Goal: Information Seeking & Learning: Learn about a topic

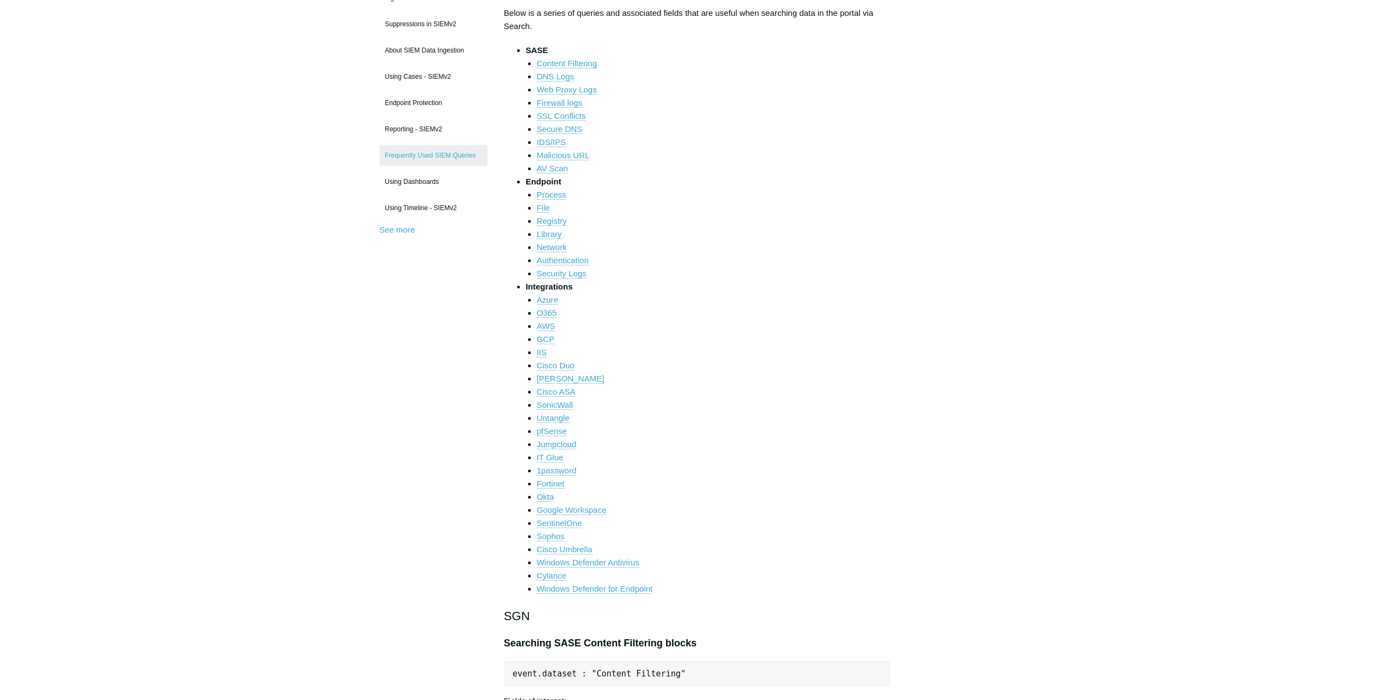
scroll to position [164, 0]
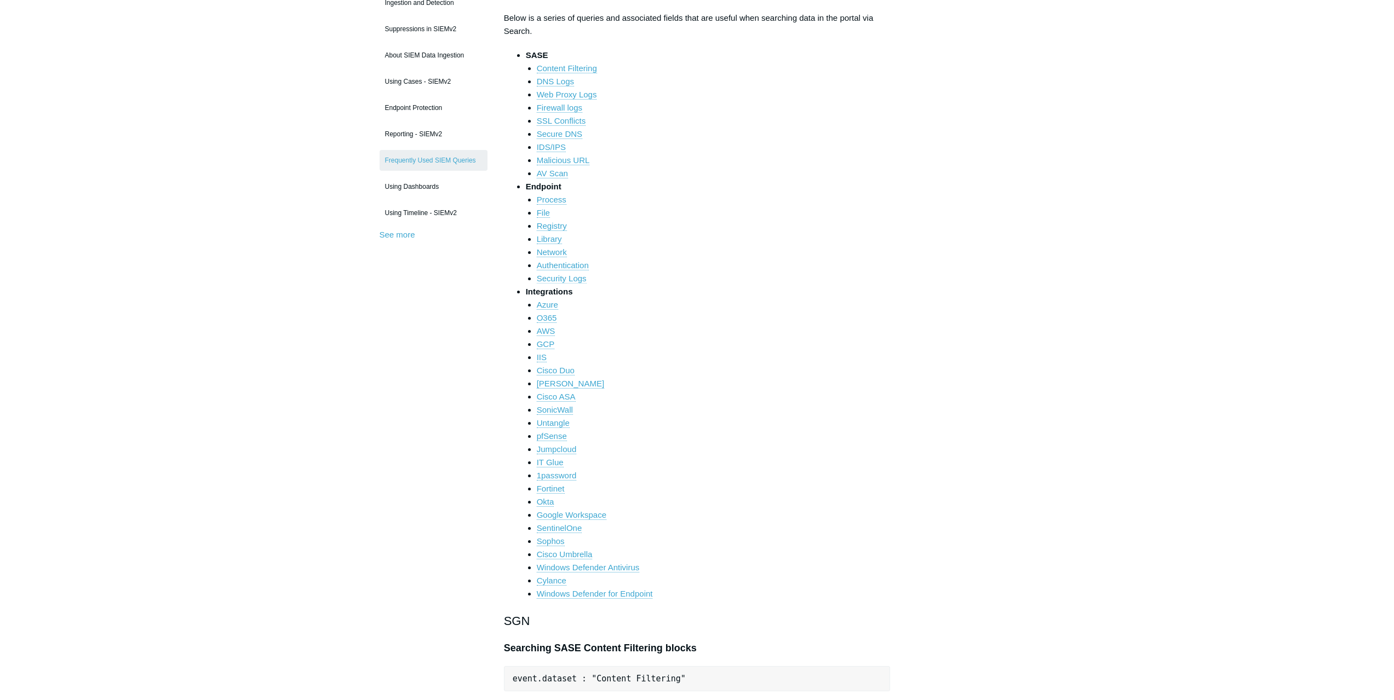
click at [563, 277] on link "Security Logs" at bounding box center [562, 279] width 50 height 10
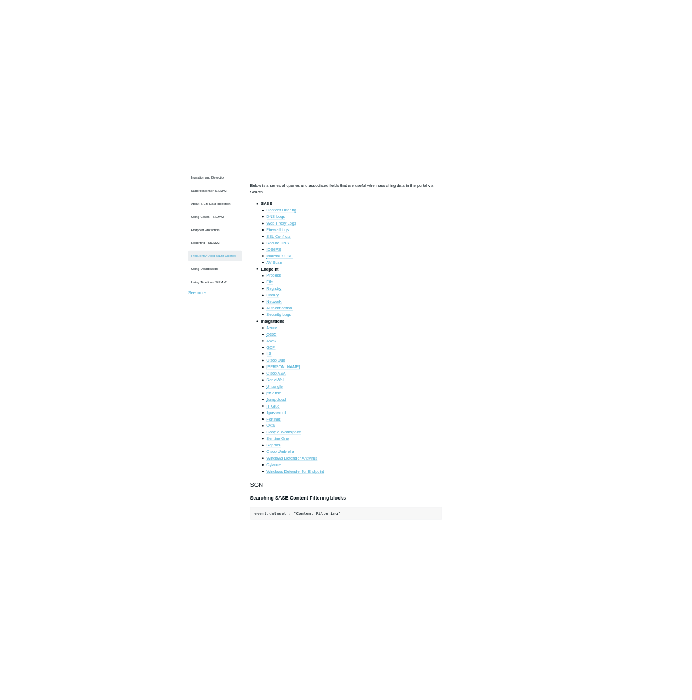
scroll to position [4075, 0]
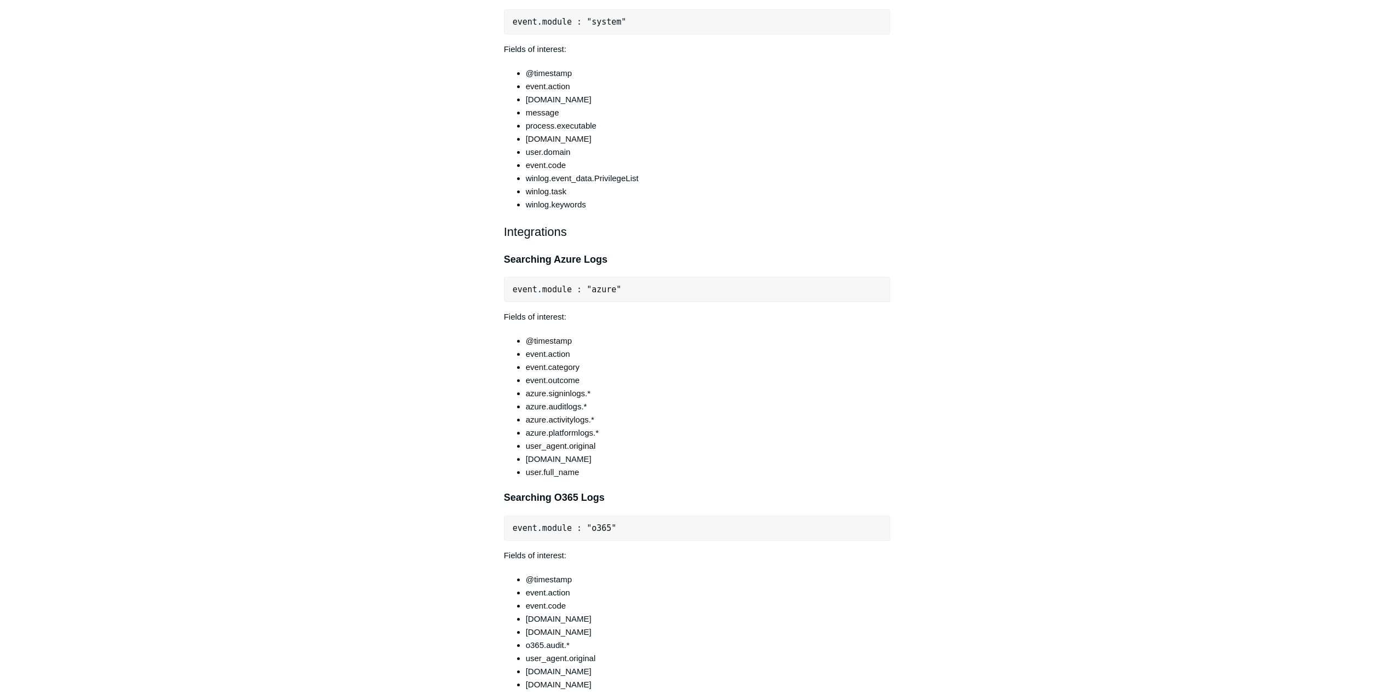
click at [352, 232] on main "Todyl Support Center SIEM and Cases SIEMv2 Articles in this section What Does P…" at bounding box center [697, 615] width 1394 height 9302
click at [153, 373] on main "Todyl Support Center SIEM and Cases SIEMv2 Articles in this section What Does P…" at bounding box center [697, 615] width 1394 height 9302
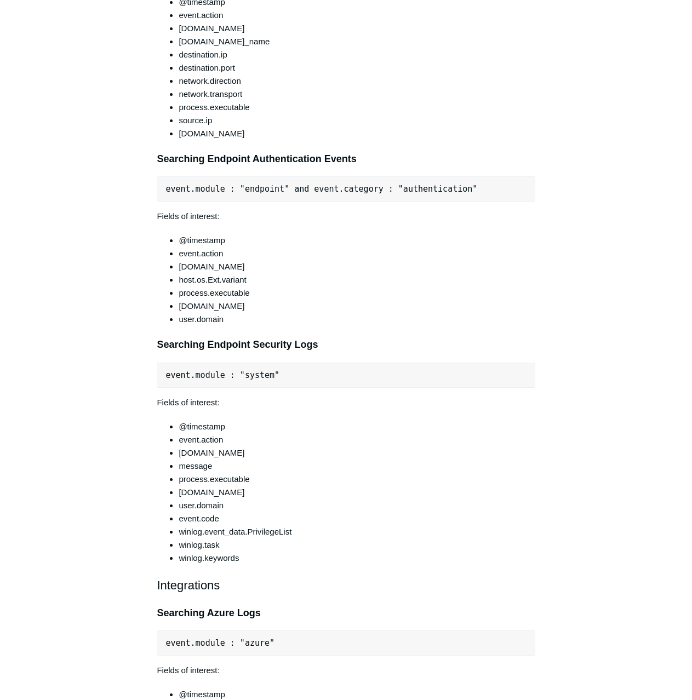
scroll to position [3746, 0]
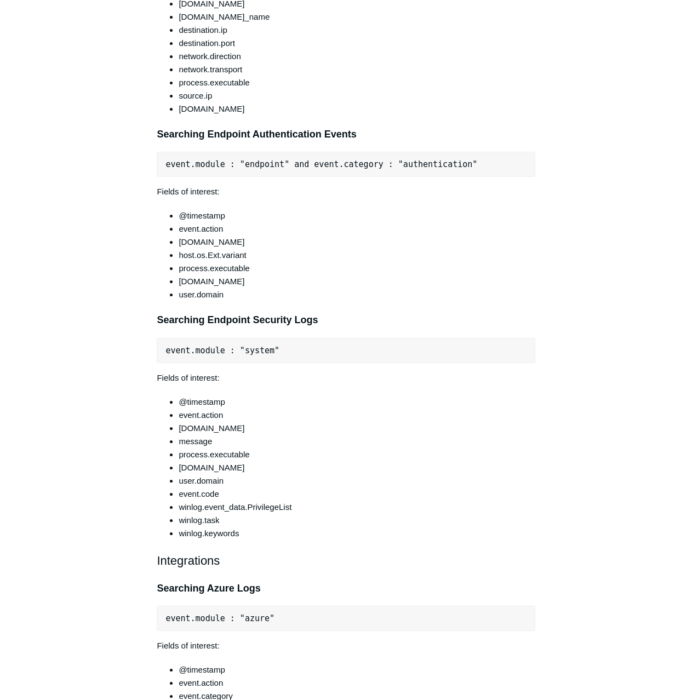
click at [179, 288] on li "[DOMAIN_NAME]" at bounding box center [357, 281] width 356 height 13
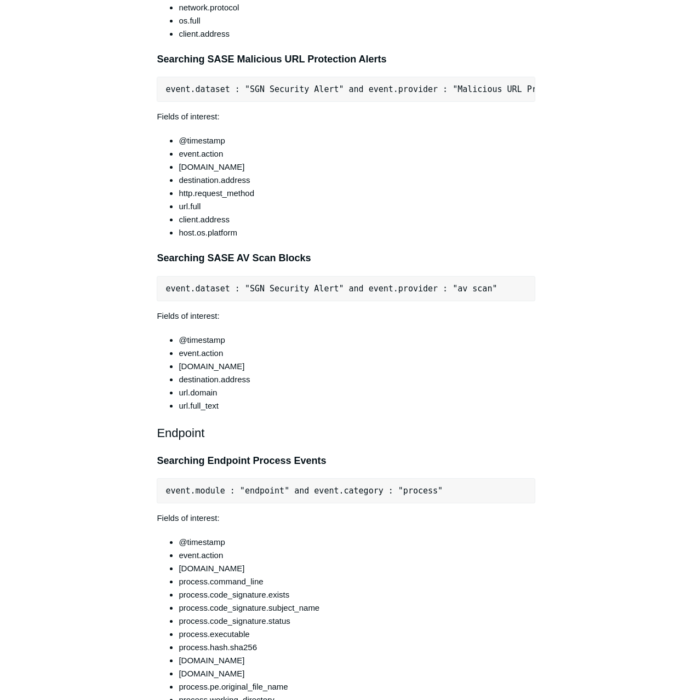
scroll to position [2158, 0]
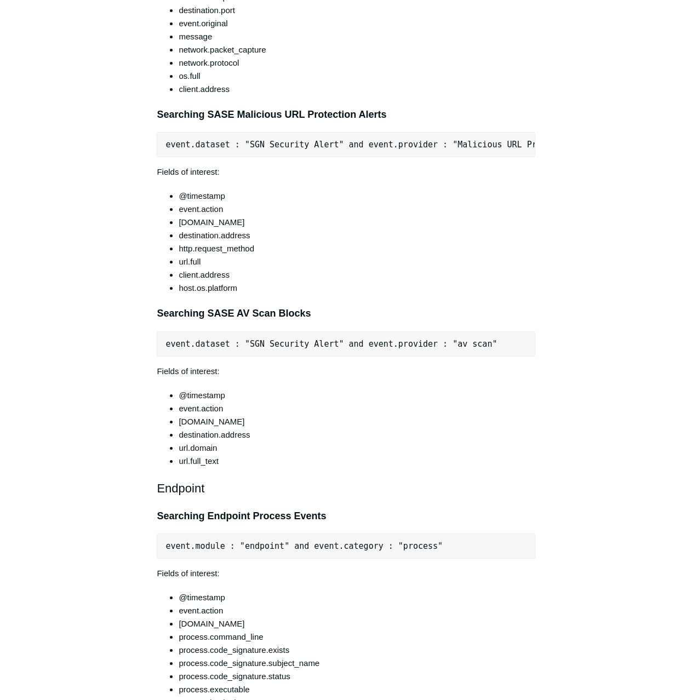
drag, startPoint x: 98, startPoint y: 425, endPoint x: 135, endPoint y: 420, distance: 37.0
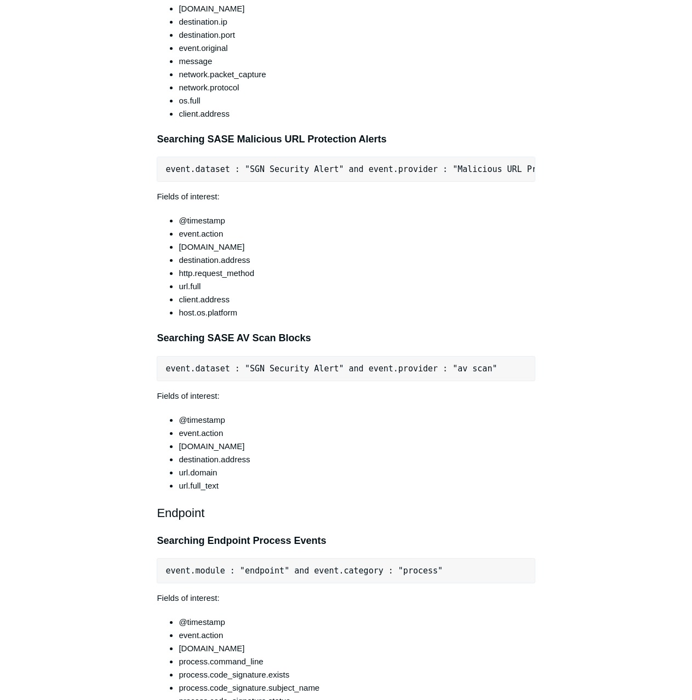
drag, startPoint x: 123, startPoint y: 383, endPoint x: 122, endPoint y: 373, distance: 9.9
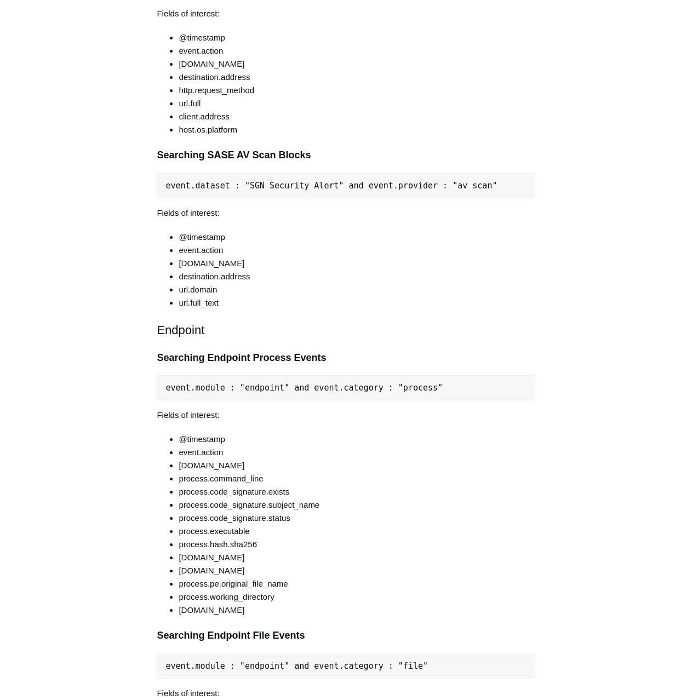
scroll to position [2297, 0]
